Goal: Transaction & Acquisition: Obtain resource

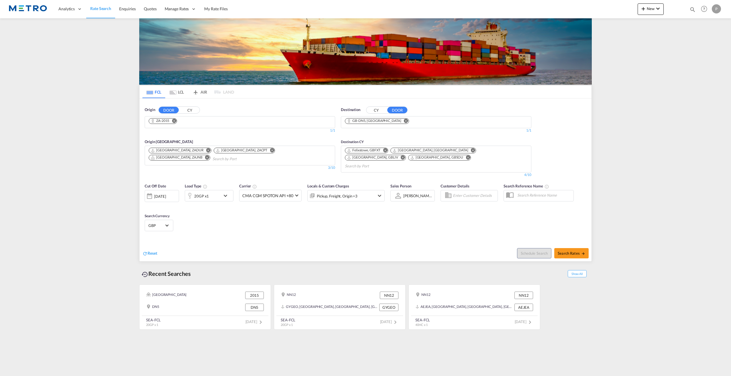
click at [175, 121] on md-icon "Remove" at bounding box center [174, 121] width 4 height 4
click at [176, 122] on input "Chips input." at bounding box center [176, 122] width 54 height 9
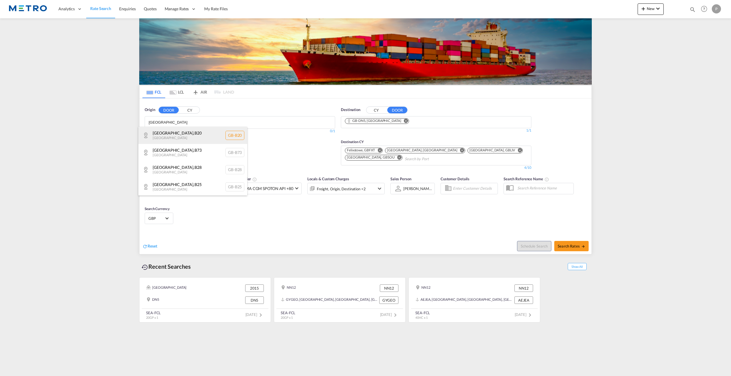
type input "[GEOGRAPHIC_DATA]"
click at [196, 141] on div "[GEOGRAPHIC_DATA] , B20 [GEOGRAPHIC_DATA] [GEOGRAPHIC_DATA]-B20" at bounding box center [192, 135] width 109 height 17
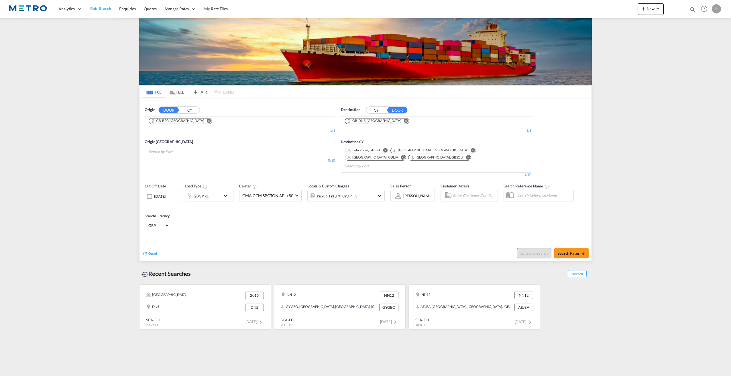
click at [381, 111] on button "CY" at bounding box center [376, 110] width 20 height 7
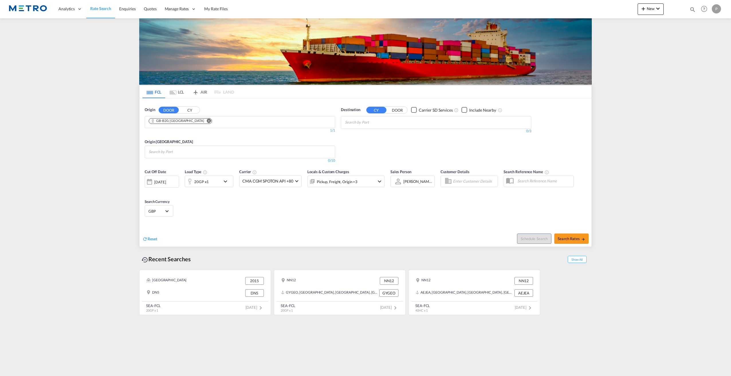
click at [371, 122] on input "Search by Port" at bounding box center [372, 122] width 54 height 9
type input "hamad"
click at [387, 152] on div "Hamad [GEOGRAPHIC_DATA] QAHMD" at bounding box center [388, 152] width 109 height 17
click at [216, 180] on div "20GP x1" at bounding box center [203, 181] width 36 height 11
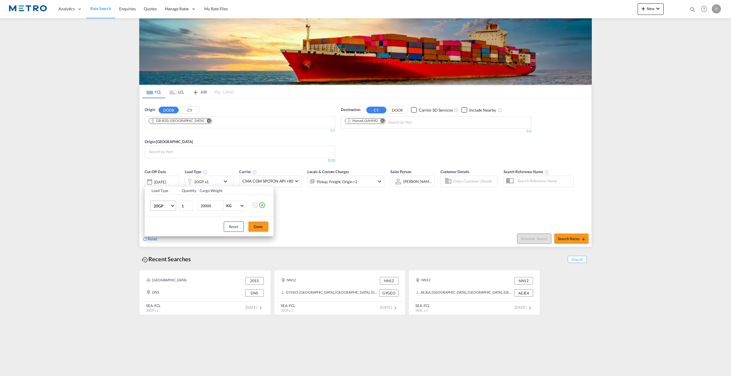
click at [171, 207] on md-select-value "20GP" at bounding box center [164, 206] width 23 height 10
click at [177, 264] on md-option "40RE" at bounding box center [168, 263] width 39 height 14
click at [263, 230] on button "Done" at bounding box center [258, 227] width 20 height 10
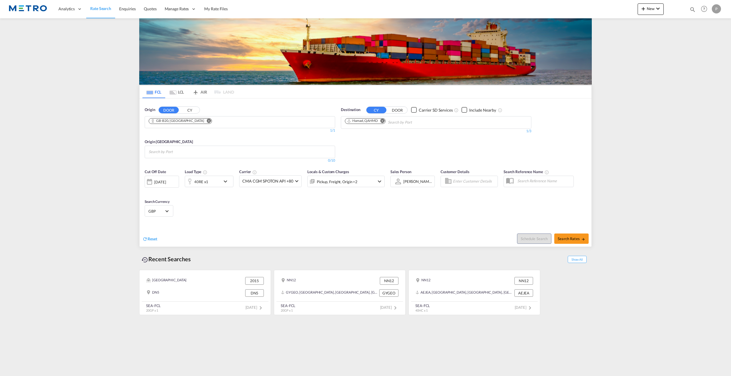
click at [354, 223] on div "Reset Schedule Search Search Rates" at bounding box center [365, 234] width 452 height 25
click at [583, 241] on button "Search Rates" at bounding box center [571, 239] width 34 height 10
type input "B20 to QAHMD / [DATE]"
click at [262, 138] on div "Origin [GEOGRAPHIC_DATA] 0/10" at bounding box center [240, 148] width 190 height 30
click at [263, 150] on md-chips at bounding box center [240, 152] width 190 height 12
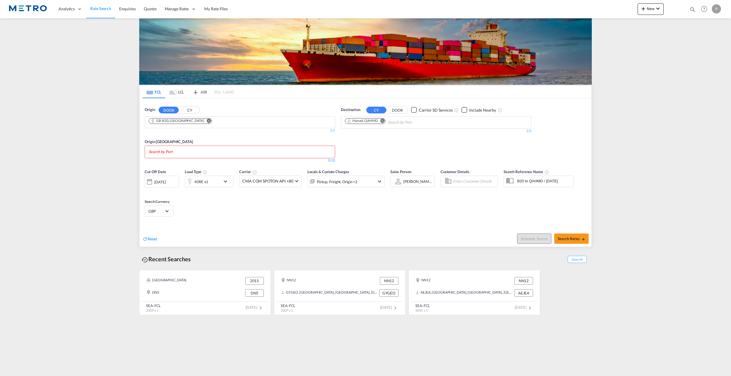
click at [251, 153] on body "Analytics Reports Dashboard Rate Search Enquiries Quotes" at bounding box center [365, 188] width 731 height 376
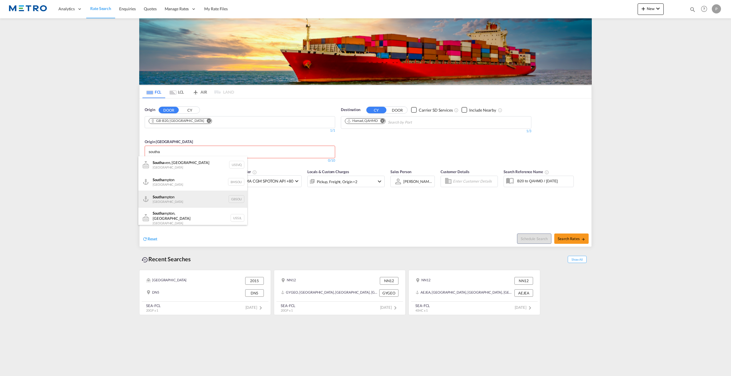
type input "southa"
click at [171, 200] on div "Southa mpton [GEOGRAPHIC_DATA] GBSOU" at bounding box center [192, 199] width 109 height 17
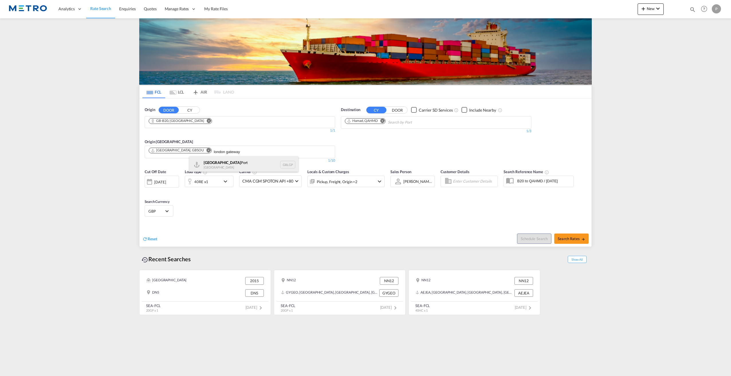
type input "london gateway"
click at [251, 168] on div "[GEOGRAPHIC_DATA] [GEOGRAPHIC_DATA] GBLGP" at bounding box center [243, 164] width 109 height 17
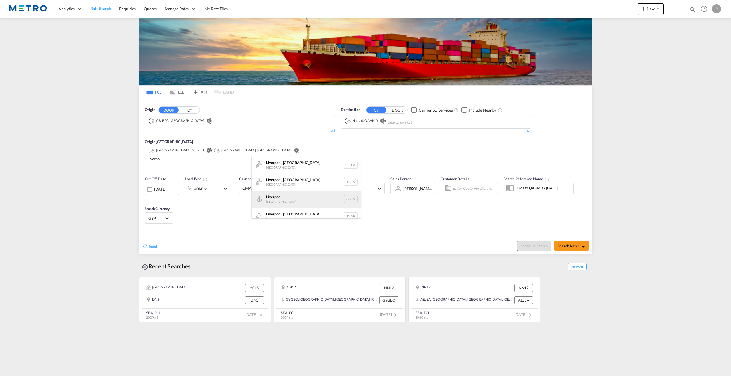
type input "liverpo"
click at [318, 205] on div "Liverpo ol [GEOGRAPHIC_DATA] GBLIV" at bounding box center [306, 199] width 109 height 17
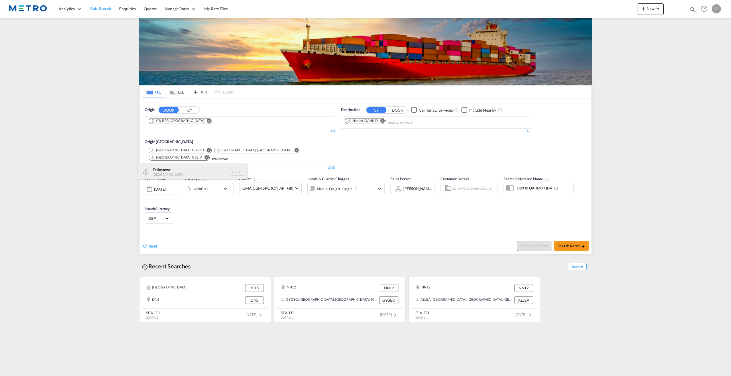
type input "felixstowe"
click at [210, 174] on div "Felixstowe [GEOGRAPHIC_DATA] GBFXT" at bounding box center [192, 171] width 109 height 17
click at [574, 245] on span "Search Rates" at bounding box center [570, 246] width 27 height 5
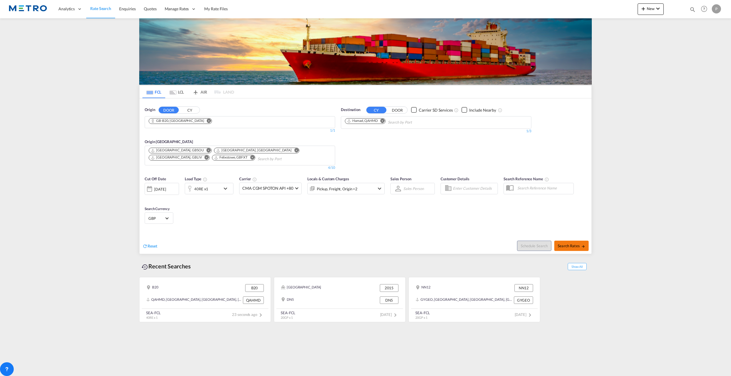
click at [578, 245] on span "Search Rates" at bounding box center [570, 246] width 27 height 5
type input "B20 to QAHMD / [DATE]"
